Goal: Task Accomplishment & Management: Manage account settings

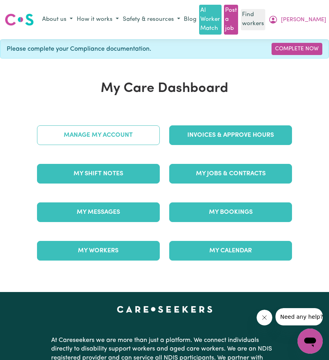
click at [94, 134] on link "Manage My Account" at bounding box center [98, 136] width 123 height 20
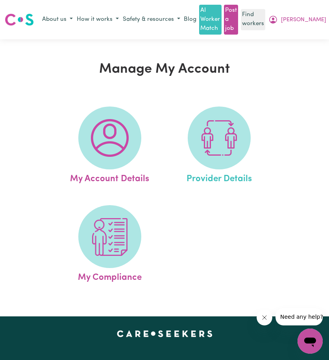
click at [187, 145] on link "Provider Details" at bounding box center [219, 146] width 105 height 79
select select "NDIS_FUNDING_PLAN_MANAGED"
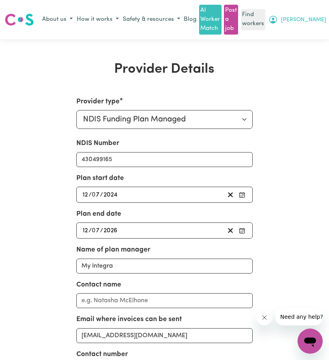
click at [306, 21] on button "[PERSON_NAME]" at bounding box center [297, 19] width 62 height 13
click at [306, 50] on link "Logout" at bounding box center [297, 49] width 62 height 15
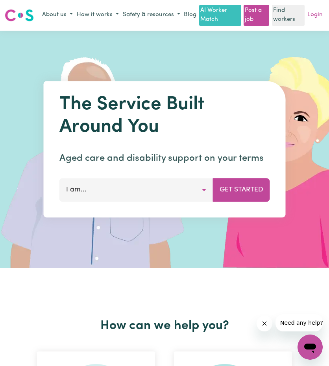
click at [321, 17] on link "Login" at bounding box center [315, 15] width 18 height 12
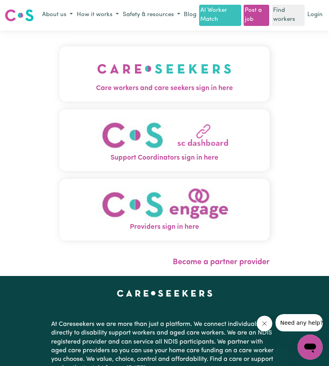
click at [142, 94] on span "Care workers and care seekers sign in here" at bounding box center [164, 88] width 210 height 10
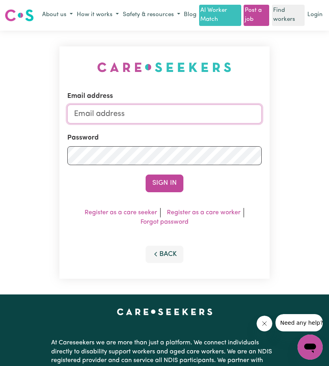
click at [127, 122] on input "Email address" at bounding box center [164, 114] width 194 height 19
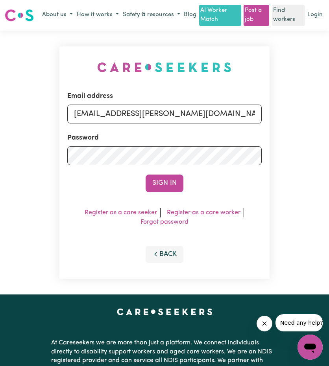
drag, startPoint x: 155, startPoint y: 128, endPoint x: 329, endPoint y: 140, distance: 173.9
click at [319, 138] on div "Email address [EMAIL_ADDRESS][PERSON_NAME][DOMAIN_NAME] Password Sign In Regist…" at bounding box center [164, 163] width 329 height 264
click at [121, 124] on input "[EMAIL_ADDRESS][PERSON_NAME][DOMAIN_NAME]" at bounding box center [164, 114] width 194 height 19
drag, startPoint x: 116, startPoint y: 127, endPoint x: 283, endPoint y: 133, distance: 166.2
click at [308, 122] on div "Email address [EMAIL_ADDRESS][PERSON_NAME][DOMAIN_NAME] Password Sign In Regist…" at bounding box center [164, 163] width 329 height 264
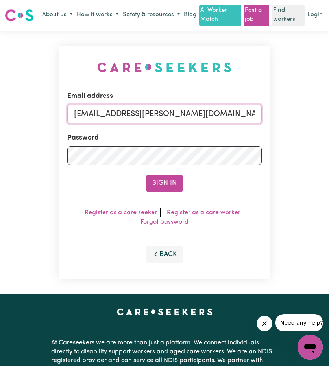
paste input "[EMAIL_ADDRESS][DOMAIN_NAME]"
type input "superuser~[EMAIL_ADDRESS][DOMAIN_NAME]"
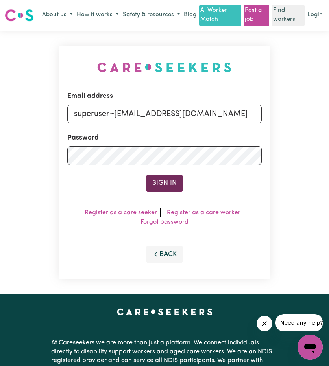
click at [174, 192] on button "Sign In" at bounding box center [165, 183] width 38 height 17
